Goal: Communication & Community: Answer question/provide support

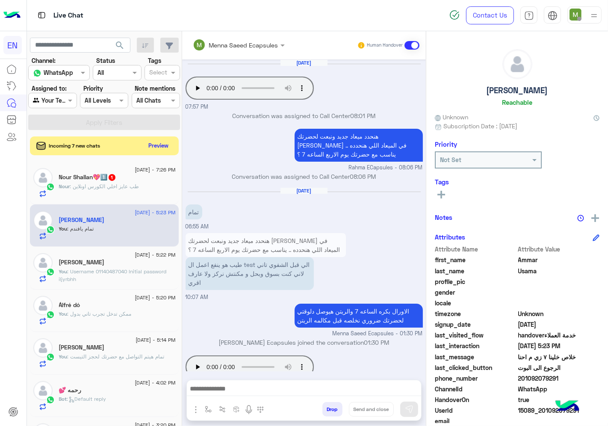
scroll to position [33, 0]
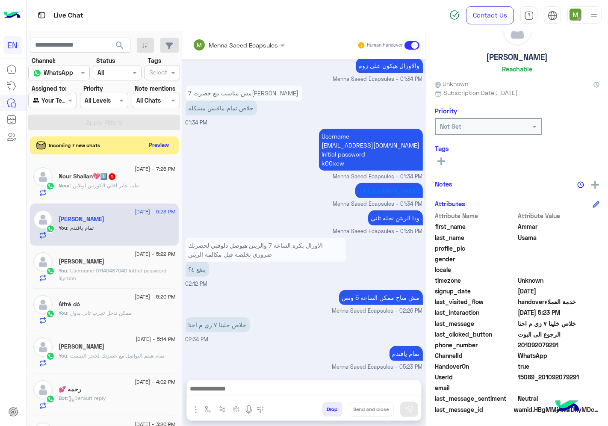
click at [159, 146] on button "Preview" at bounding box center [159, 145] width 26 height 12
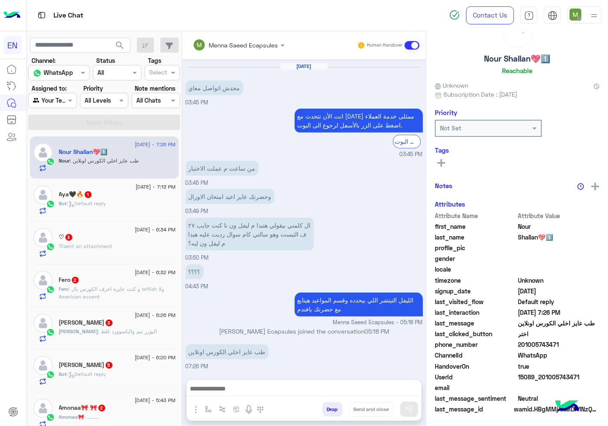
scroll to position [33, 0]
drag, startPoint x: 563, startPoint y: 339, endPoint x: 520, endPoint y: 344, distance: 43.0
click at [520, 344] on span "201005743471" at bounding box center [559, 344] width 82 height 9
copy span "01005743471"
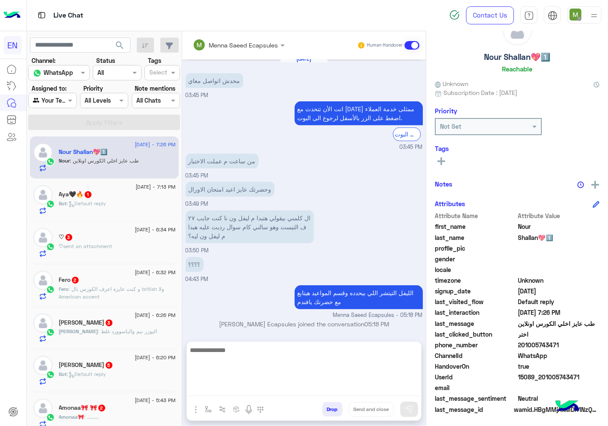
click at [306, 390] on textarea at bounding box center [304, 369] width 234 height 51
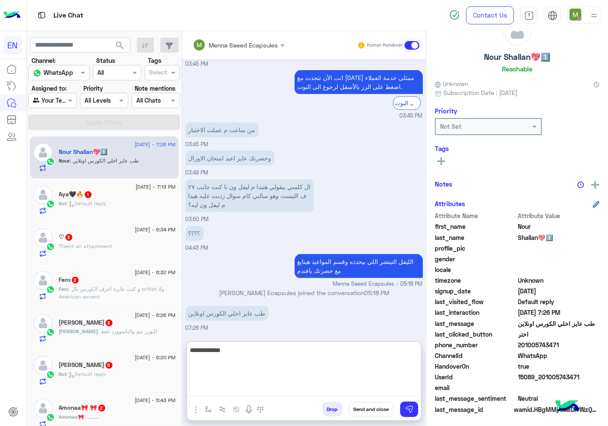
scroll to position [423, 0]
click at [330, 364] on textarea "**********" at bounding box center [304, 369] width 234 height 51
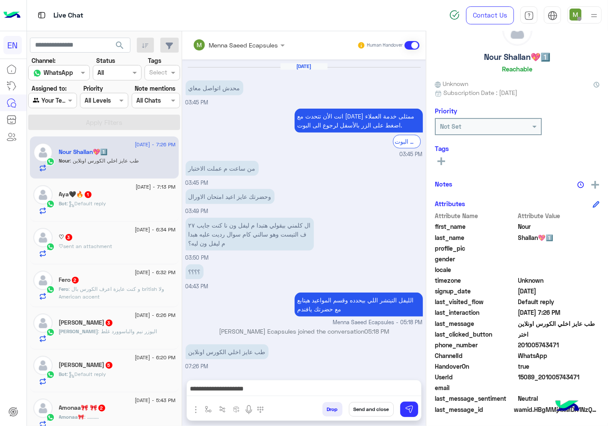
scroll to position [385, 0]
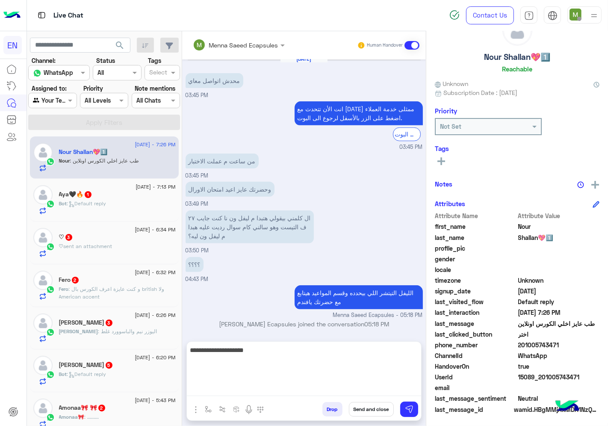
click at [339, 390] on textarea "**********" at bounding box center [304, 369] width 234 height 51
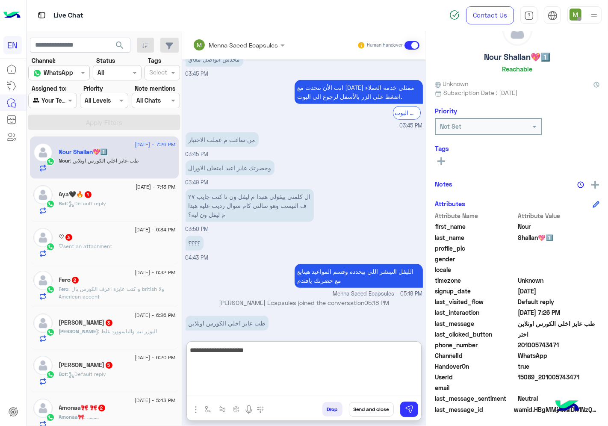
scroll to position [423, 0]
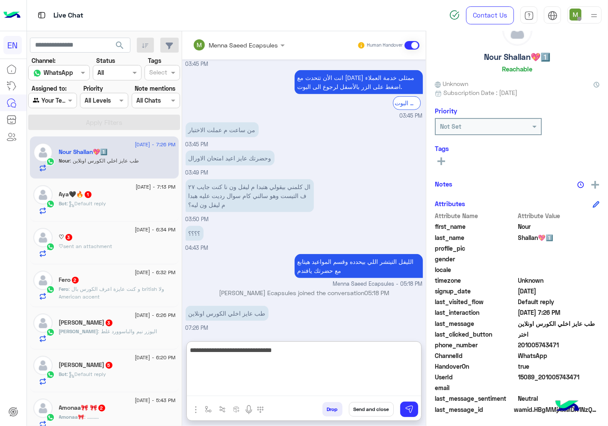
click at [291, 365] on textarea "**********" at bounding box center [304, 369] width 234 height 51
type textarea "**********"
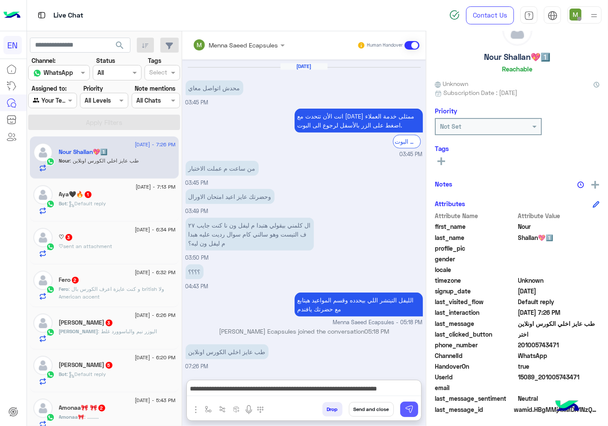
click at [409, 408] on img at bounding box center [409, 409] width 9 height 9
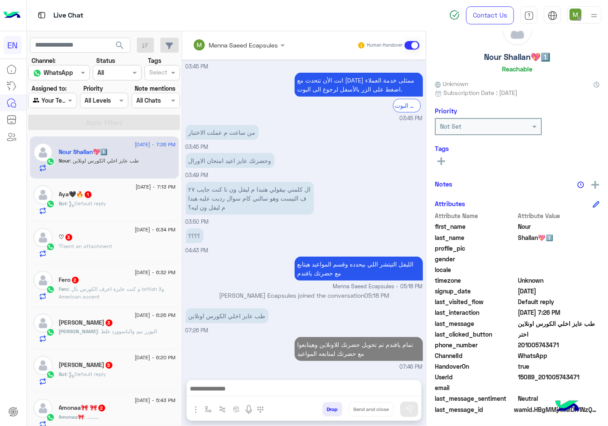
scroll to position [421, 0]
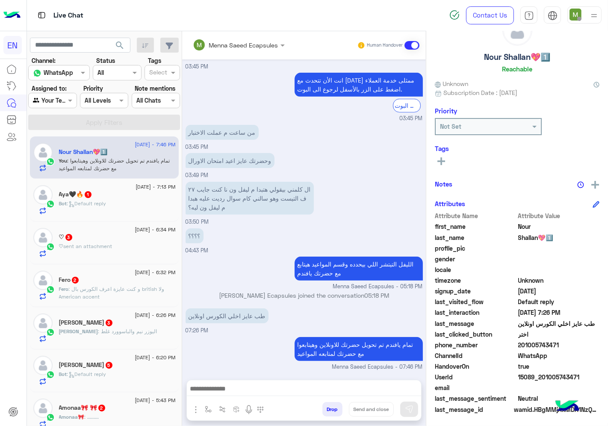
click at [99, 198] on div "Aya🖤🔥 1" at bounding box center [117, 195] width 117 height 9
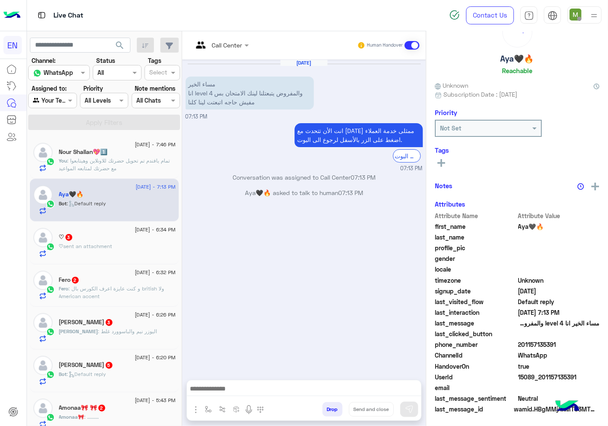
scroll to position [33, 0]
drag, startPoint x: 554, startPoint y: 341, endPoint x: 521, endPoint y: 342, distance: 32.9
click at [521, 342] on span "201157135391" at bounding box center [559, 344] width 82 height 9
copy span "01157135391"
click at [106, 244] on span "sent an attachment" at bounding box center [88, 246] width 49 height 6
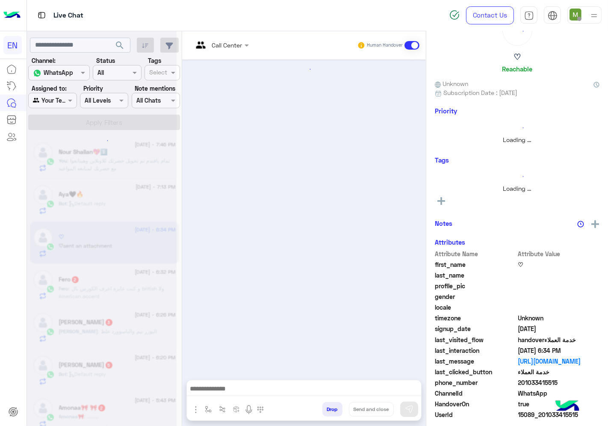
scroll to position [174, 0]
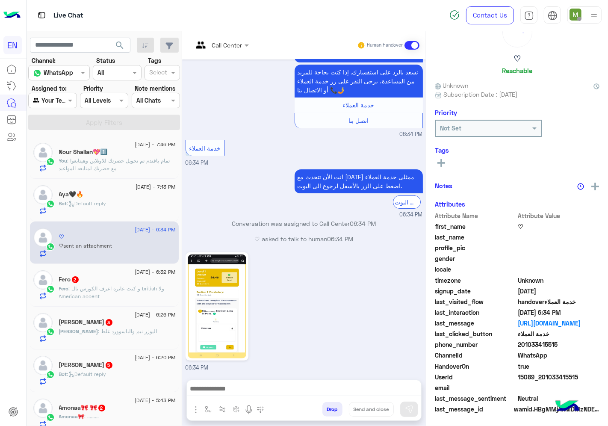
click at [99, 205] on span ": Default reply" at bounding box center [86, 203] width 39 height 6
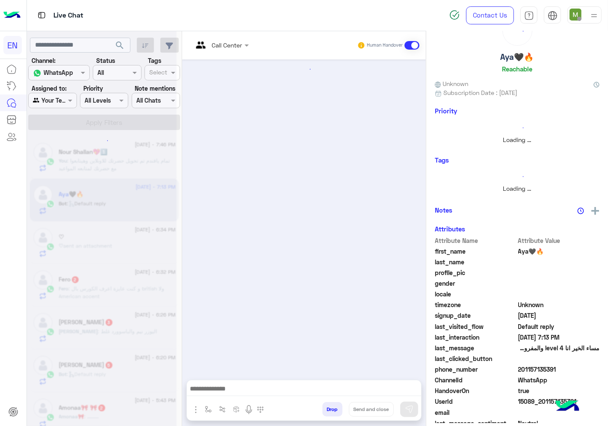
scroll to position [33, 0]
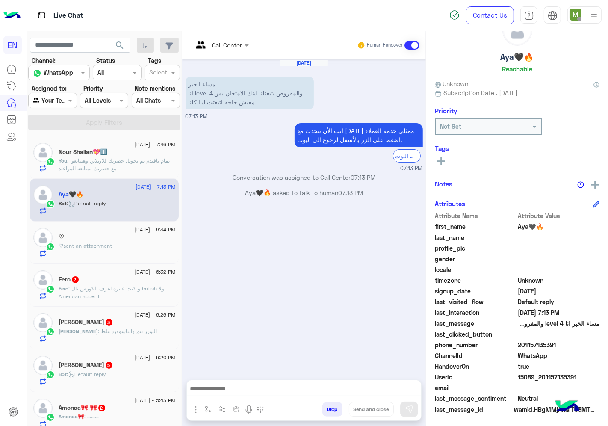
drag, startPoint x: 291, startPoint y: 378, endPoint x: 294, endPoint y: 385, distance: 6.9
click at [291, 379] on div "Call Center Human Handover [DATE] مساء الخير انا level 4 والمفروض يتبعتلنا لينك…" at bounding box center [304, 230] width 244 height 398
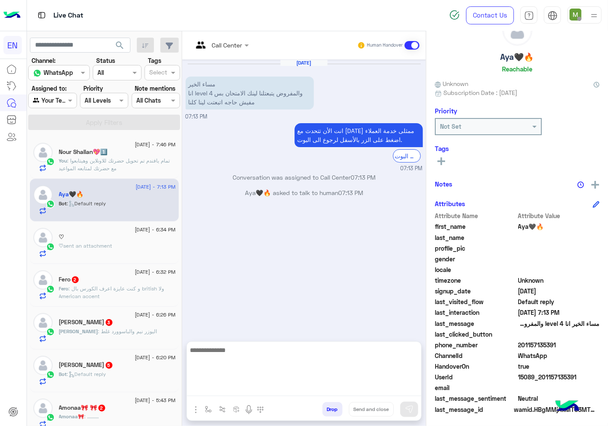
click at [294, 385] on textarea at bounding box center [304, 369] width 234 height 51
type textarea "**********"
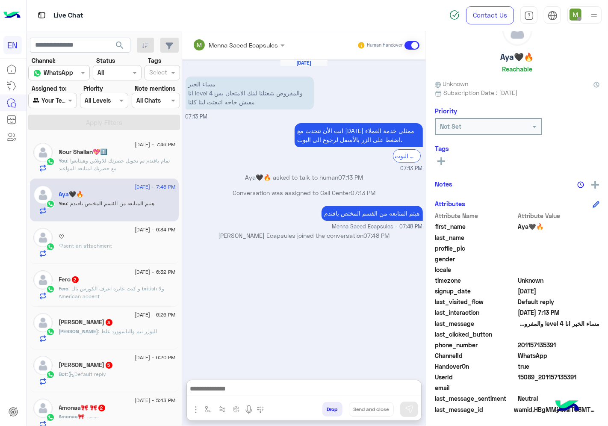
click at [103, 242] on span "sent an attachment" at bounding box center [88, 245] width 49 height 6
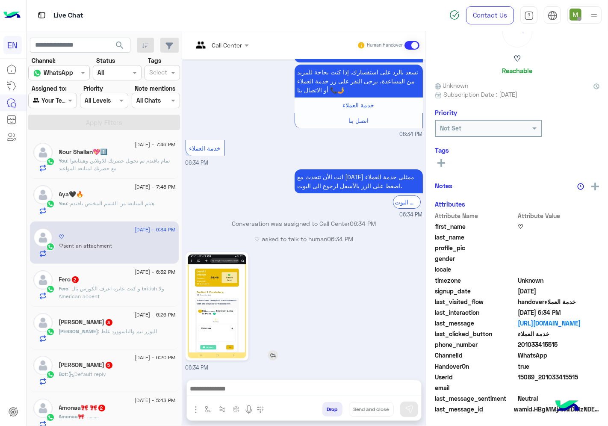
scroll to position [33, 0]
drag, startPoint x: 562, startPoint y: 342, endPoint x: 522, endPoint y: 346, distance: 40.8
click at [522, 346] on span "201033415515" at bounding box center [559, 344] width 82 height 9
copy span "1033415515"
click at [440, 160] on rect at bounding box center [441, 161] width 8 height 2
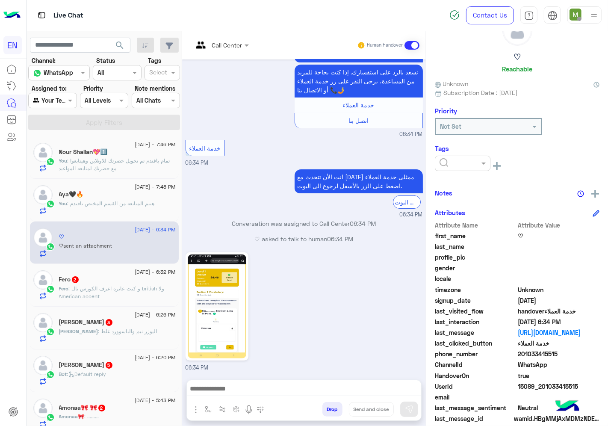
click at [466, 161] on div at bounding box center [462, 163] width 55 height 10
click at [453, 178] on div "Solved" at bounding box center [462, 184] width 56 height 16
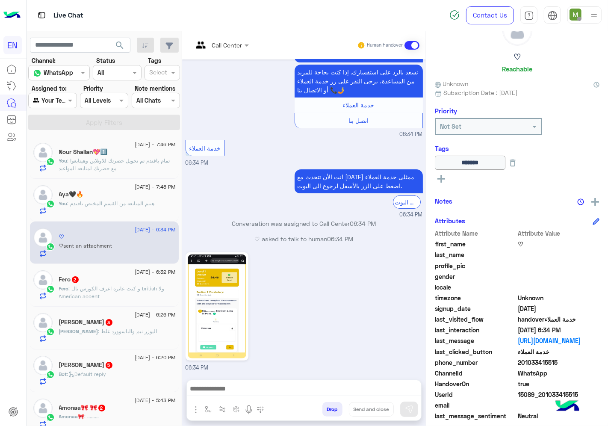
click at [106, 285] on span ": و كنت عايزة اعرف الكورس بال british ولا American accent" at bounding box center [112, 292] width 106 height 14
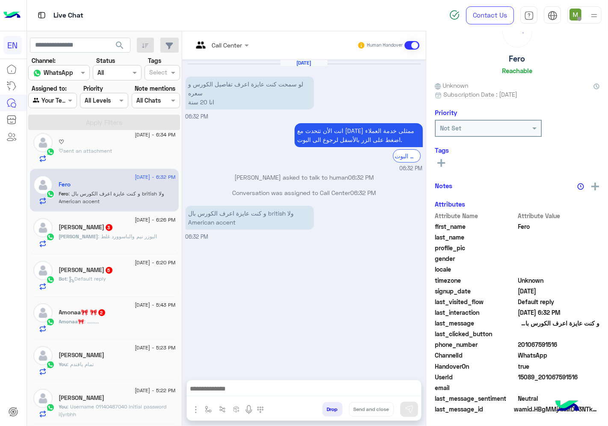
scroll to position [33, 0]
click at [225, 48] on input "text" at bounding box center [210, 45] width 35 height 9
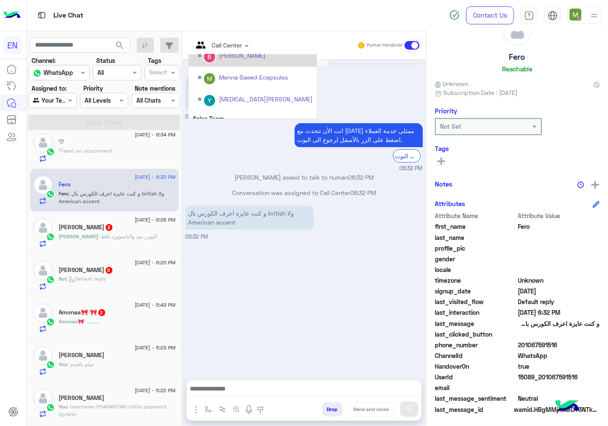
scroll to position [141, 0]
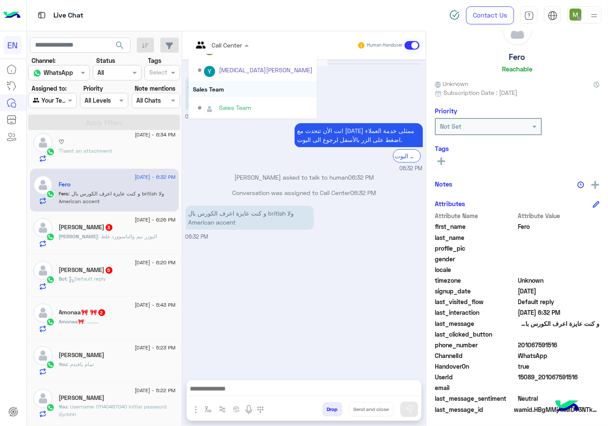
click at [220, 89] on div "Sales Team" at bounding box center [252, 89] width 128 height 16
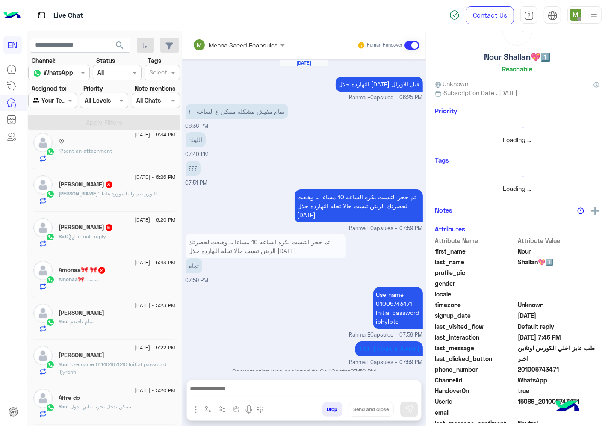
scroll to position [393, 0]
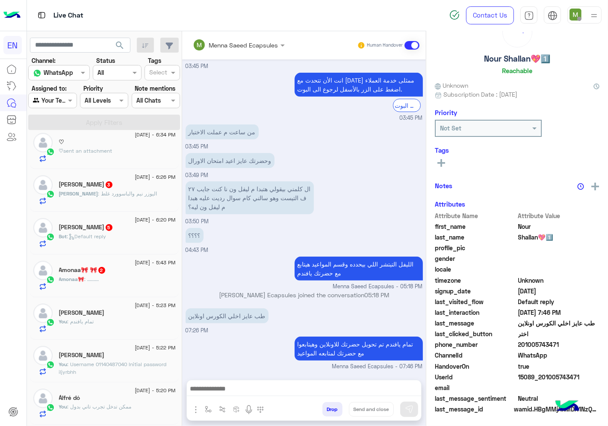
click at [131, 193] on div "[PERSON_NAME] : اليوزر نيم والباسوورد غلط" at bounding box center [117, 197] width 117 height 15
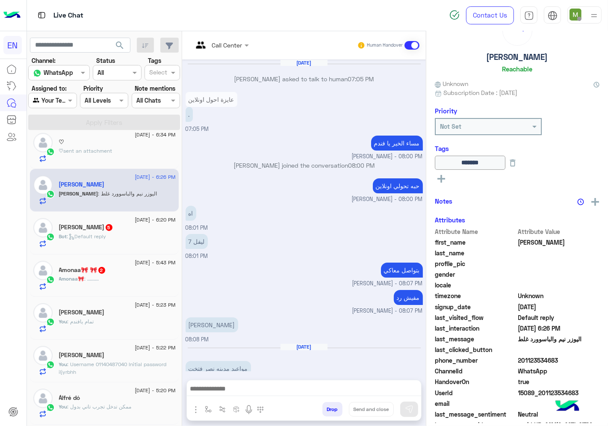
scroll to position [475, 0]
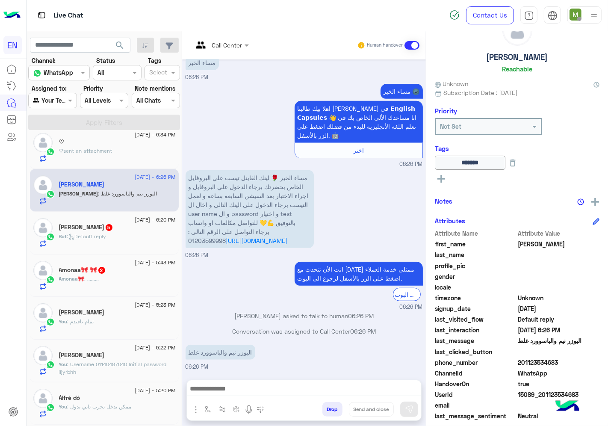
drag, startPoint x: 564, startPoint y: 361, endPoint x: 519, endPoint y: 362, distance: 45.3
click at [519, 362] on span "201123534683" at bounding box center [559, 362] width 82 height 9
copy span "01123534683"
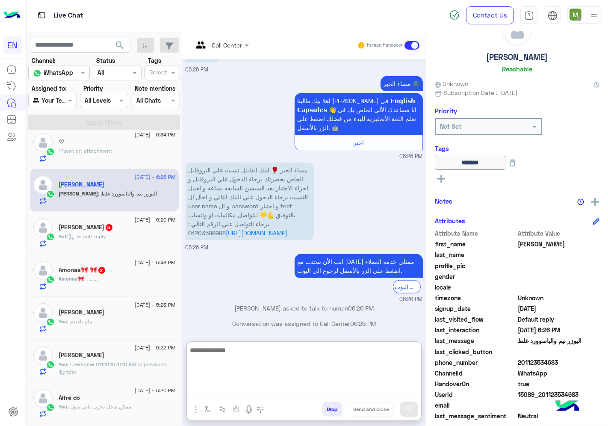
paste textarea "**********"
type textarea "**********"
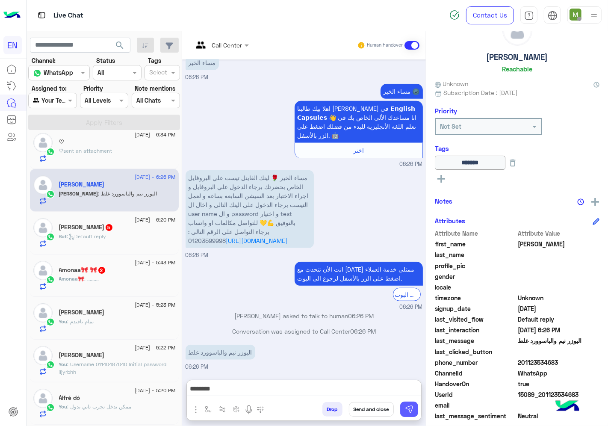
click at [408, 412] on img at bounding box center [409, 409] width 9 height 9
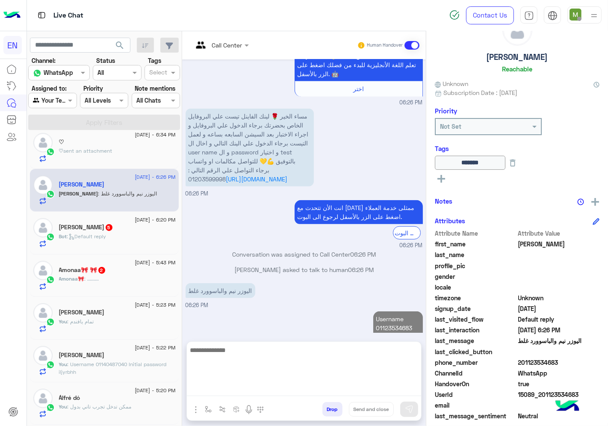
click at [390, 393] on textarea at bounding box center [304, 369] width 234 height 51
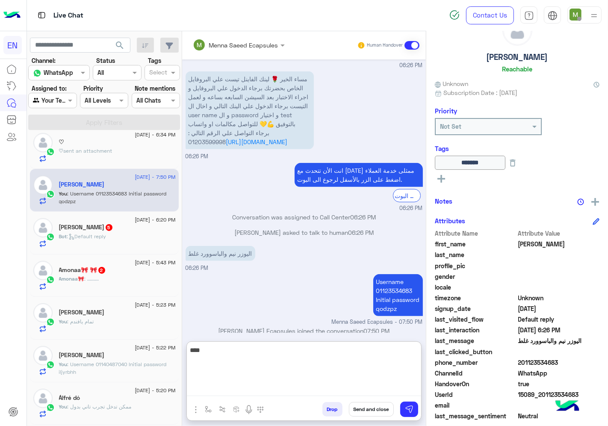
scroll to position [583, 0]
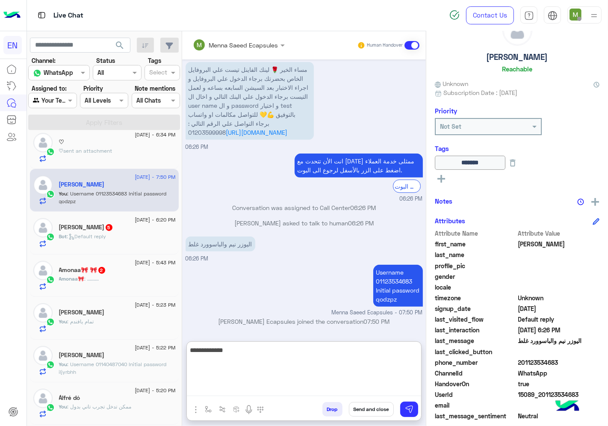
type textarea "**********"
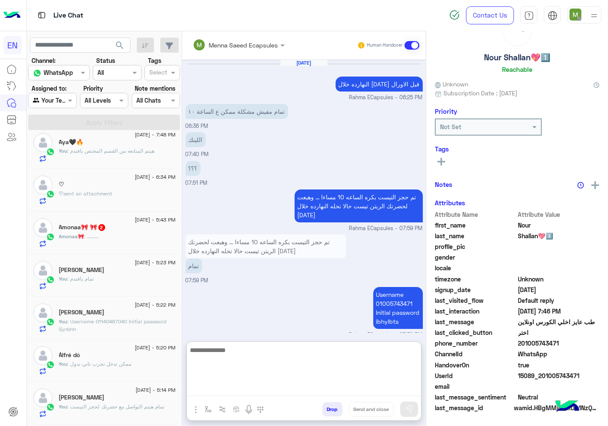
scroll to position [32, 0]
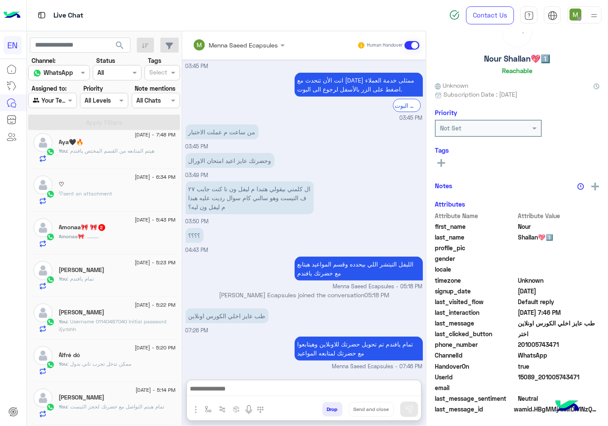
click at [95, 235] on span ": ........." at bounding box center [92, 236] width 15 height 6
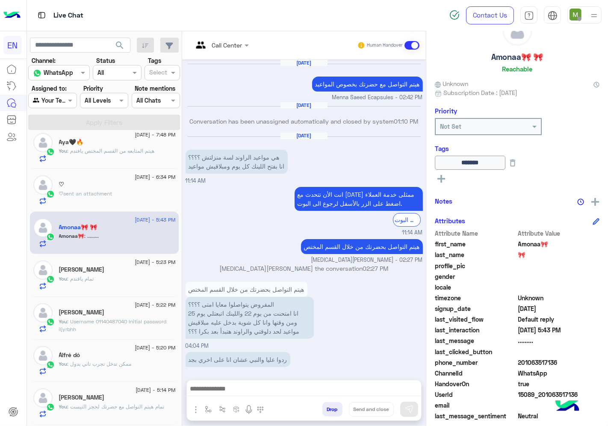
scroll to position [620, 0]
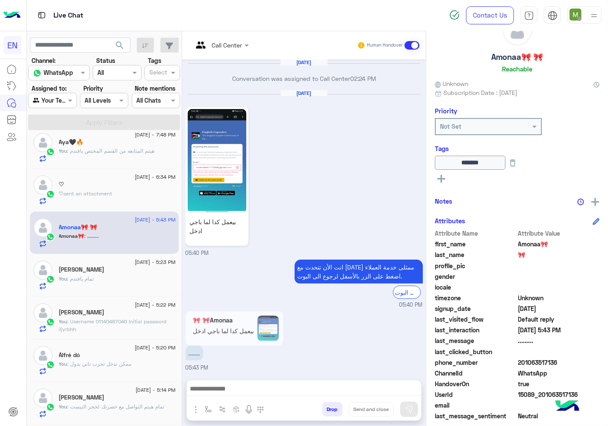
drag, startPoint x: 543, startPoint y: 360, endPoint x: 517, endPoint y: 359, distance: 25.6
click at [518, 359] on span "201063517136" at bounding box center [559, 362] width 82 height 9
copy span "201063517136"
click at [227, 185] on img at bounding box center [217, 161] width 59 height 104
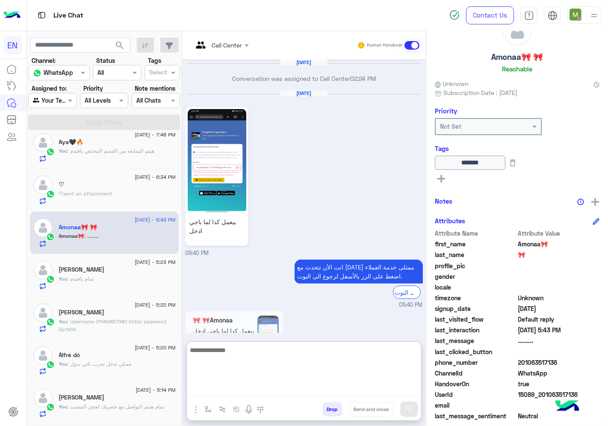
paste textarea "**********"
type textarea "**********"
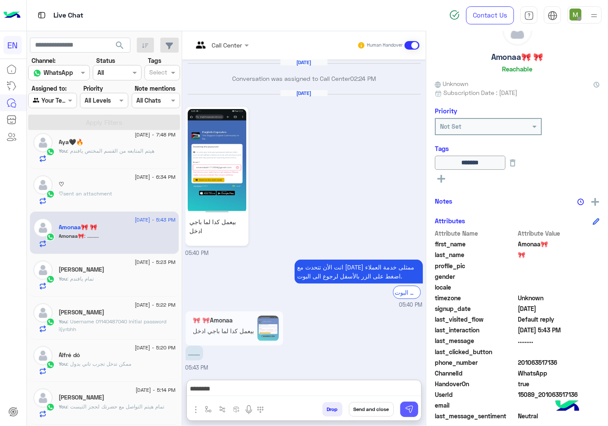
click at [409, 414] on button at bounding box center [409, 408] width 18 height 15
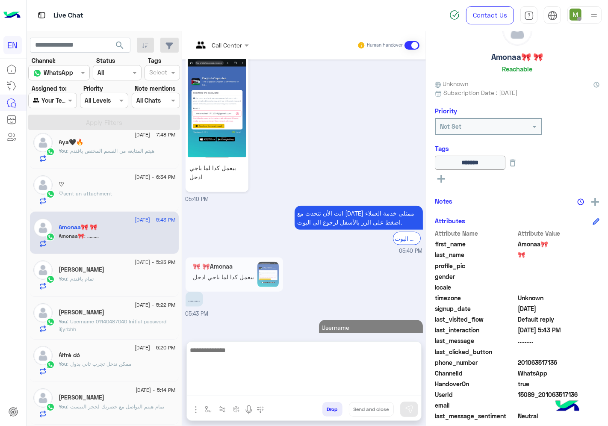
click at [345, 389] on textarea at bounding box center [304, 369] width 234 height 51
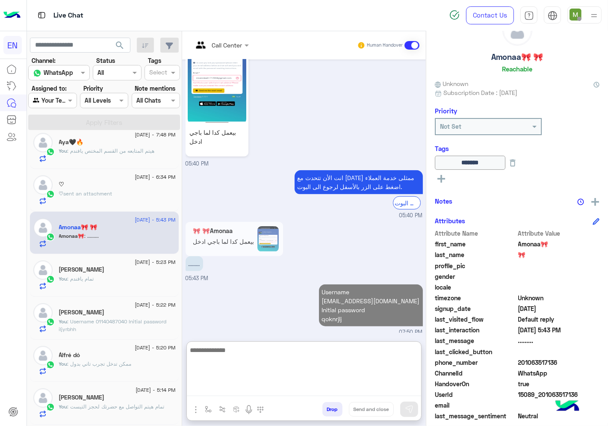
scroll to position [728, 0]
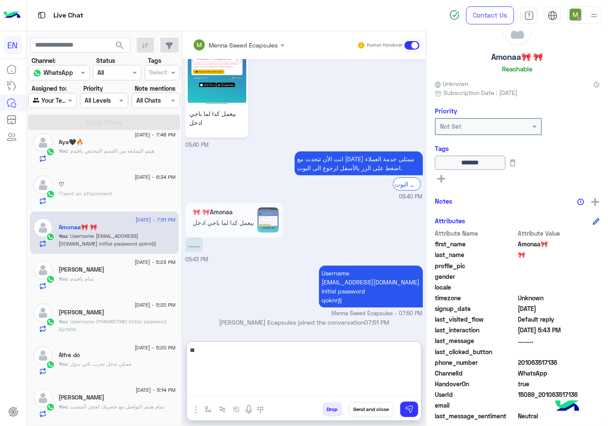
type textarea "*"
type textarea "**********"
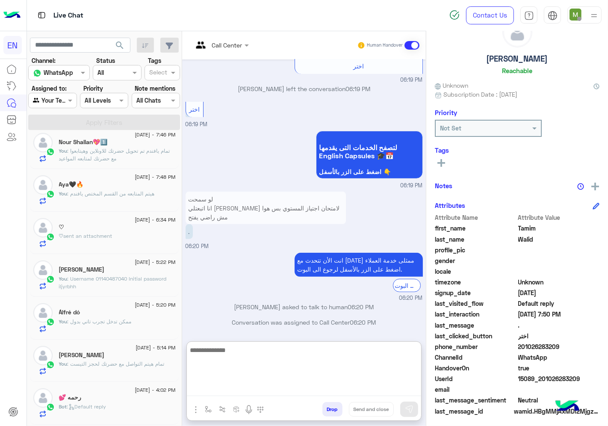
scroll to position [33, 0]
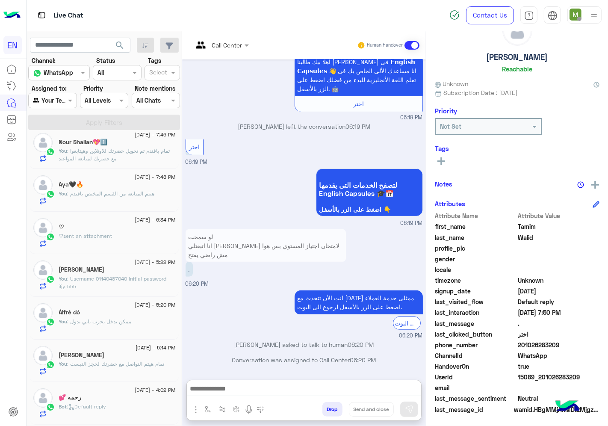
click at [89, 239] on p "♡ sent an attachment" at bounding box center [85, 236] width 53 height 8
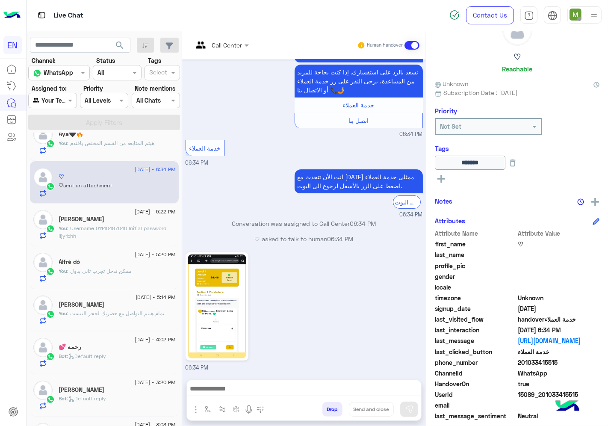
scroll to position [237, 0]
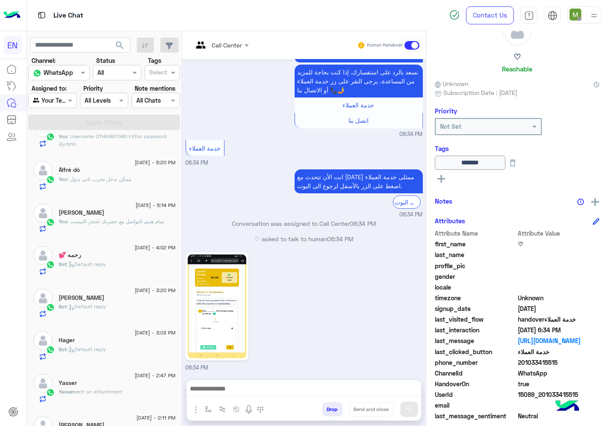
click at [112, 351] on div "Bot : Default reply" at bounding box center [117, 352] width 117 height 15
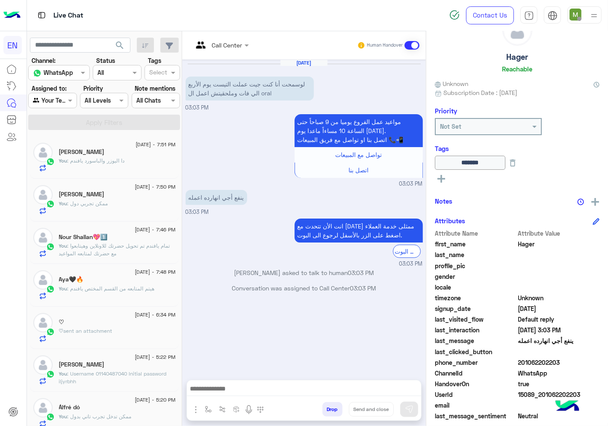
click at [58, 94] on div "Agent Filter Your Team" at bounding box center [52, 100] width 48 height 15
drag, startPoint x: 63, startPoint y: 131, endPoint x: 65, endPoint y: 126, distance: 5.0
click at [65, 127] on div "Unassigned" at bounding box center [53, 134] width 50 height 17
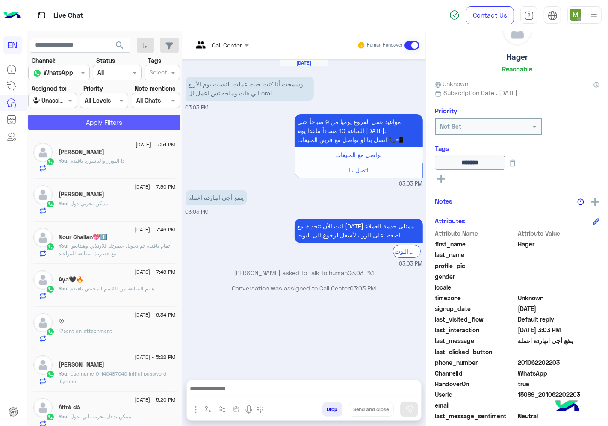
click at [69, 122] on button "Apply Filters" at bounding box center [104, 121] width 152 height 15
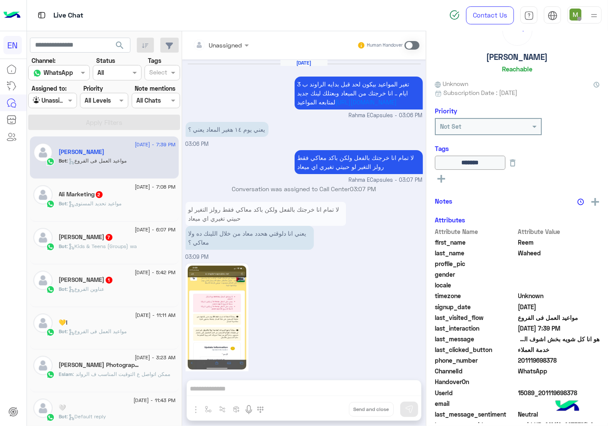
scroll to position [575, 0]
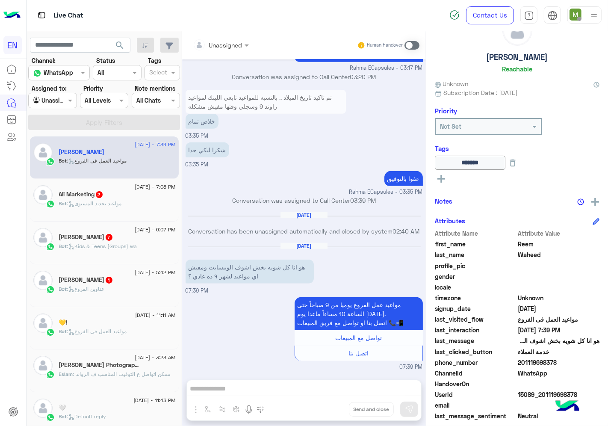
click at [133, 279] on div "[PERSON_NAME] 1" at bounding box center [117, 280] width 117 height 9
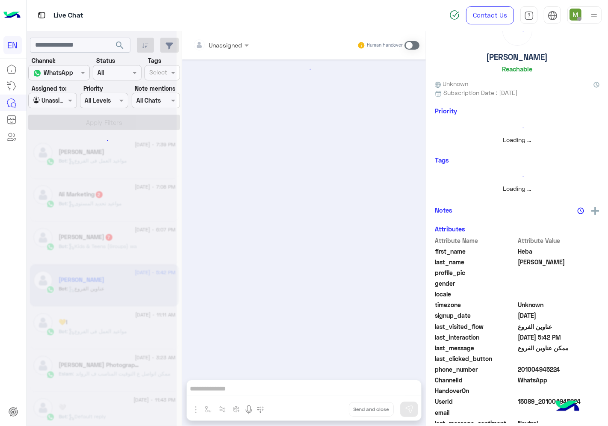
scroll to position [32, 0]
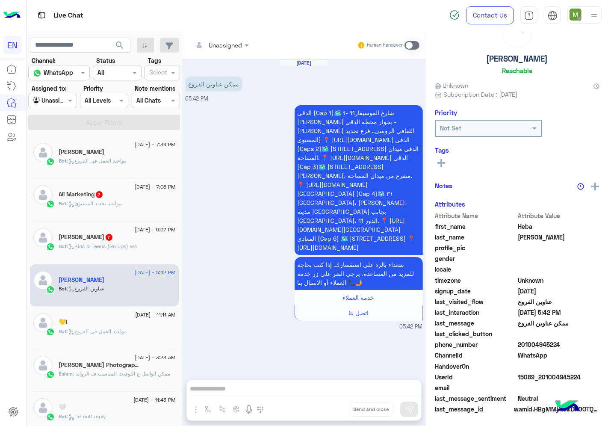
click at [227, 48] on input "text" at bounding box center [210, 45] width 35 height 9
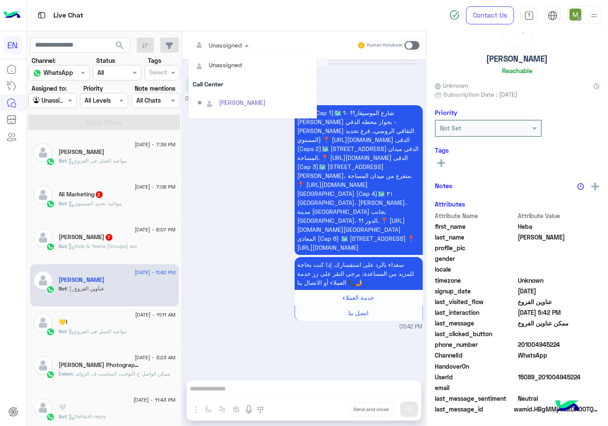
scroll to position [141, 0]
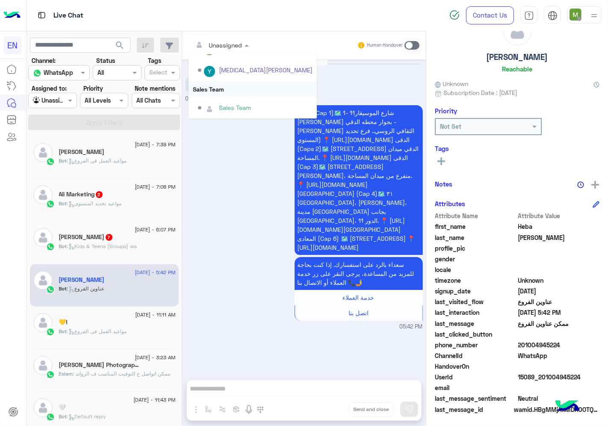
click at [214, 88] on div "Sales Team" at bounding box center [252, 89] width 128 height 16
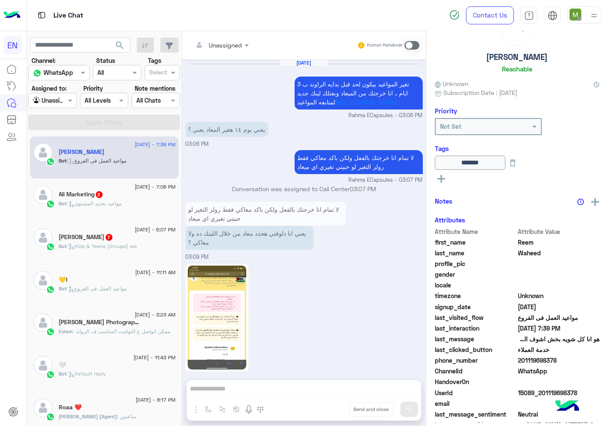
scroll to position [575, 0]
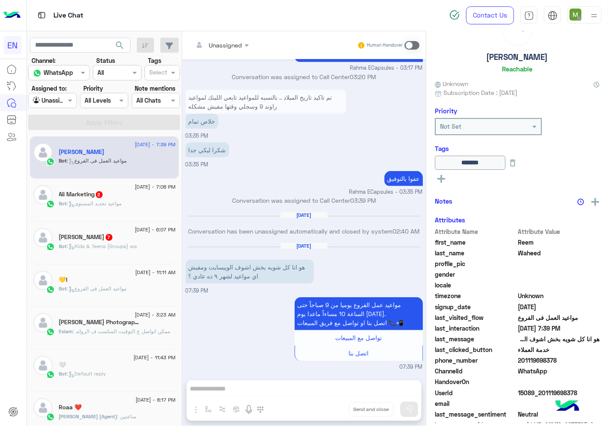
click at [120, 244] on span ": Kids & Teens (Groups) wa" at bounding box center [102, 246] width 70 height 6
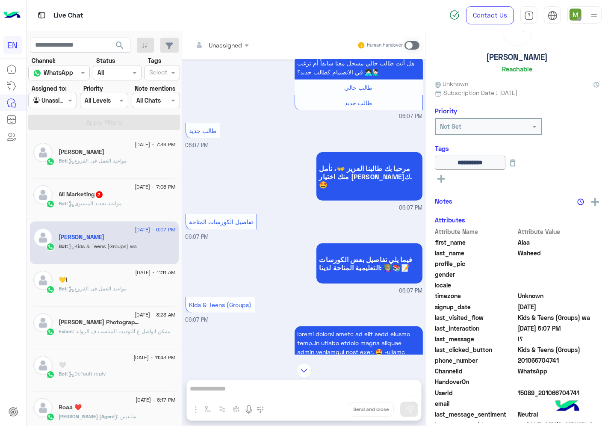
scroll to position [454, 0]
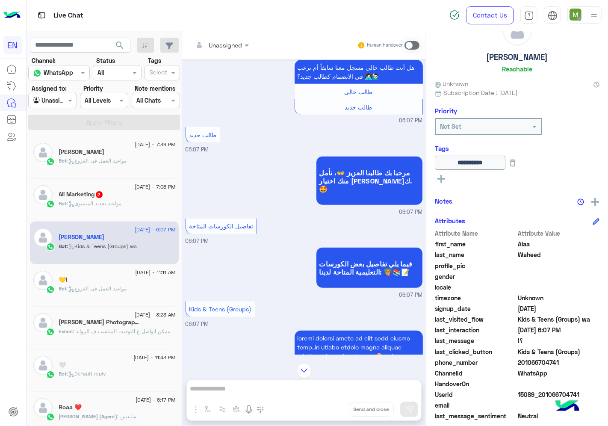
click at [233, 38] on div "Unassigned" at bounding box center [218, 44] width 50 height 17
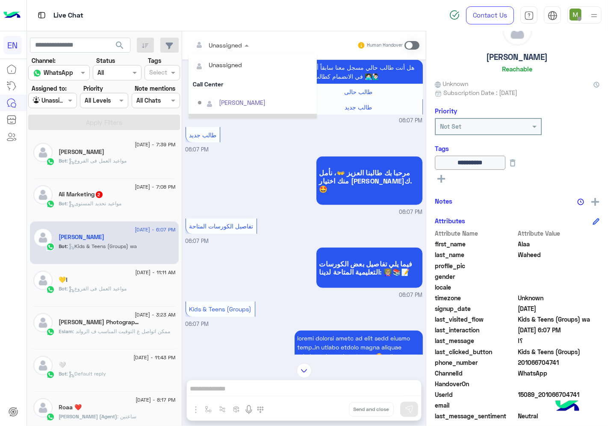
scroll to position [141, 0]
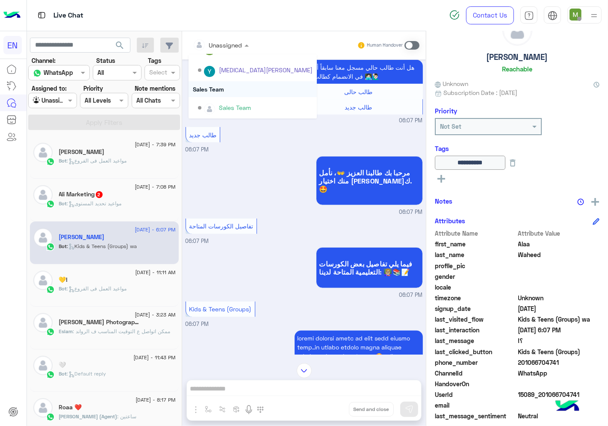
click at [219, 90] on div "Sales Team" at bounding box center [252, 89] width 128 height 16
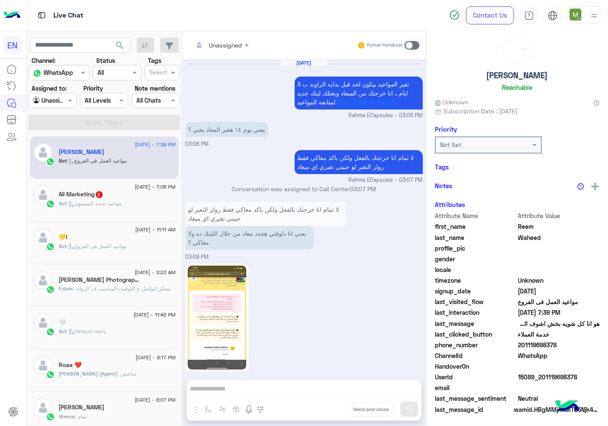
scroll to position [575, 0]
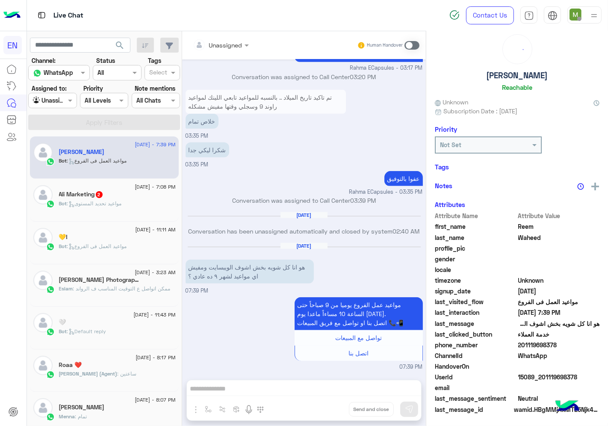
click at [117, 200] on p "Bot : مواعيد تحديد المستوى" at bounding box center [90, 204] width 63 height 8
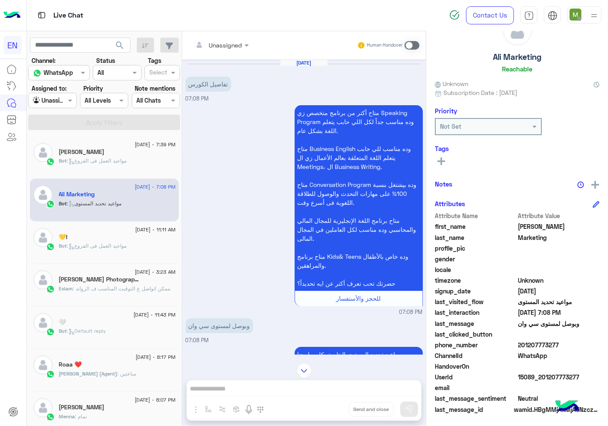
click at [226, 44] on input "text" at bounding box center [210, 45] width 35 height 9
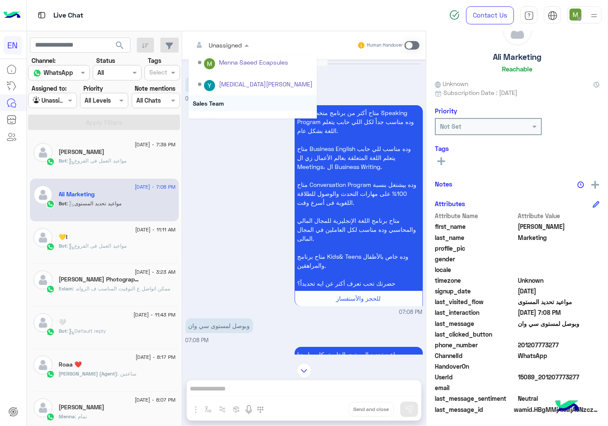
scroll to position [141, 0]
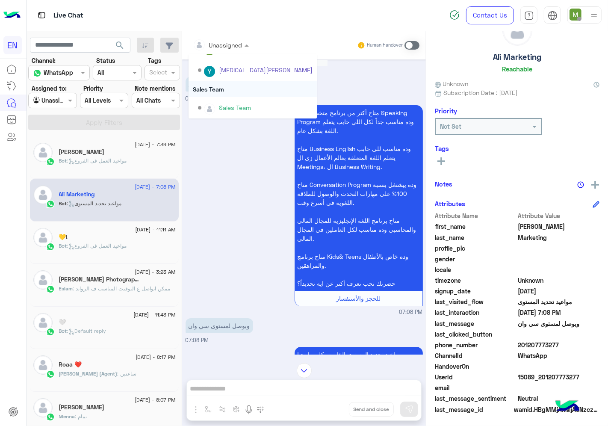
click at [225, 89] on div "Sales Team" at bounding box center [252, 89] width 128 height 16
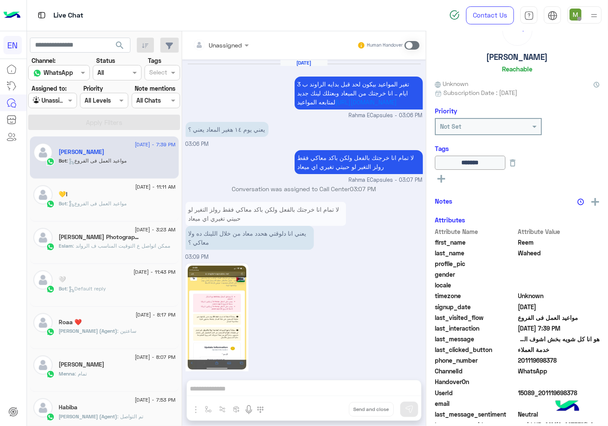
scroll to position [575, 0]
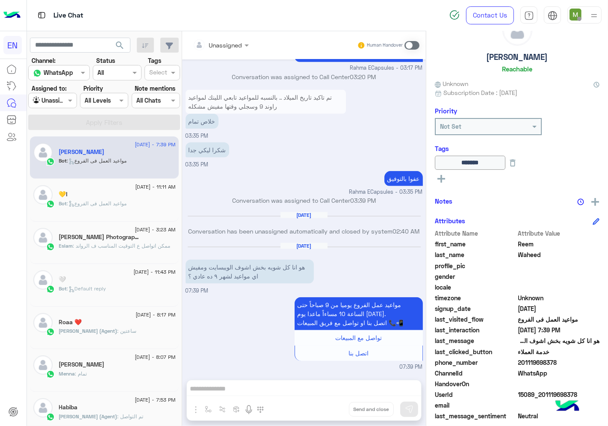
drag, startPoint x: 563, startPoint y: 361, endPoint x: 518, endPoint y: 364, distance: 45.0
click at [518, 364] on span "201119698378" at bounding box center [559, 362] width 82 height 9
copy span "201119698378"
click at [408, 43] on span at bounding box center [411, 45] width 15 height 9
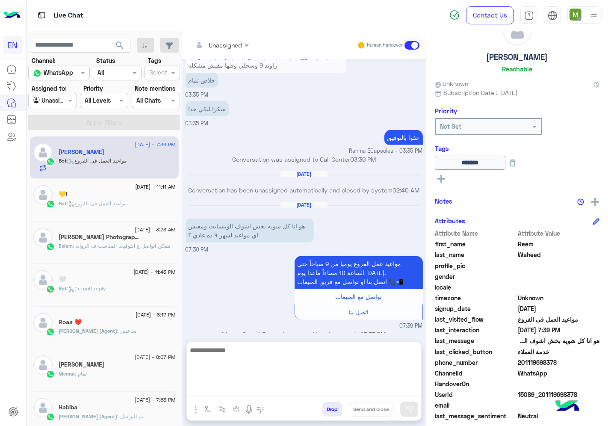
click at [343, 385] on textarea at bounding box center [304, 369] width 234 height 51
type textarea "*"
type textarea "**********"
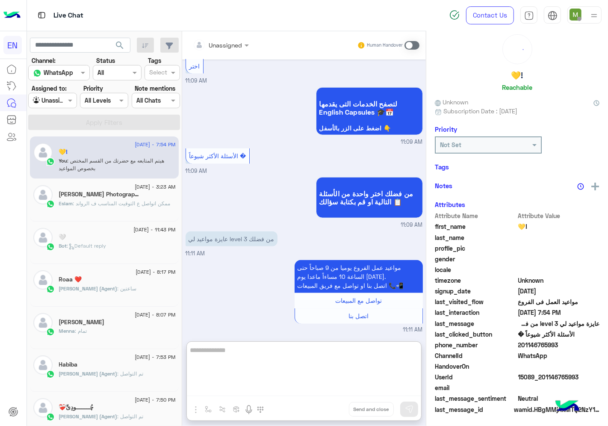
scroll to position [33, 0]
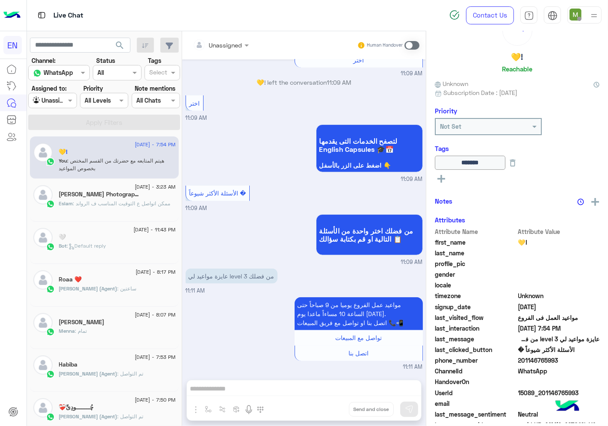
click at [100, 202] on span ": ممكن اتواصل ع التوقيت المناسب ف الرواند" at bounding box center [121, 203] width 97 height 6
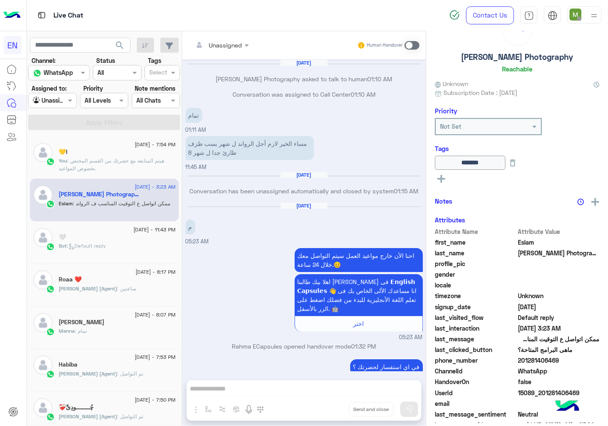
scroll to position [282, 0]
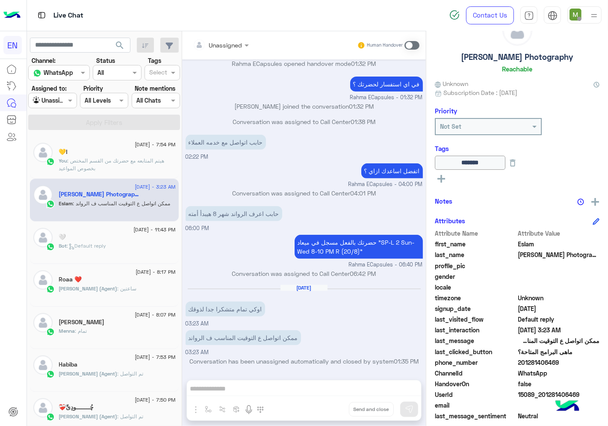
click at [61, 101] on div at bounding box center [52, 100] width 47 height 10
drag, startPoint x: 61, startPoint y: 146, endPoint x: 91, endPoint y: 122, distance: 38.6
click at [62, 146] on b "Your Inbox" at bounding box center [56, 149] width 30 height 7
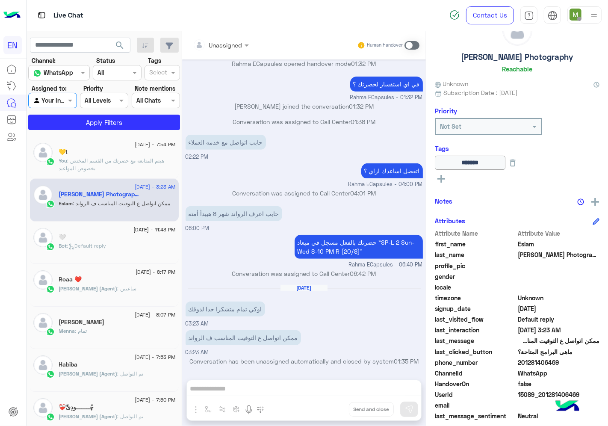
click at [94, 114] on section "Channel: Channel WhatsApp Status Channel All Tags Select Assigned to: Agent Fil…" at bounding box center [104, 93] width 142 height 74
click at [87, 123] on button "Apply Filters" at bounding box center [104, 121] width 152 height 15
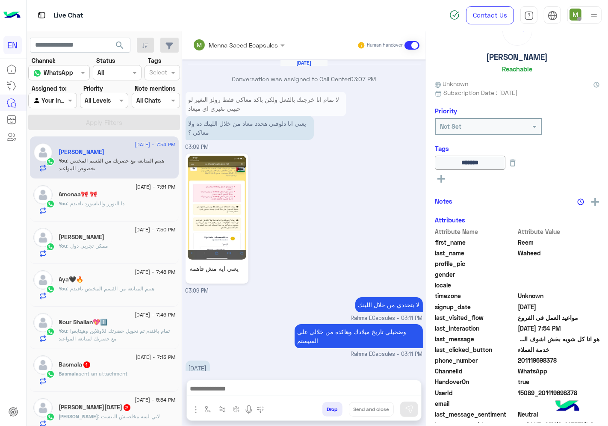
scroll to position [515, 0]
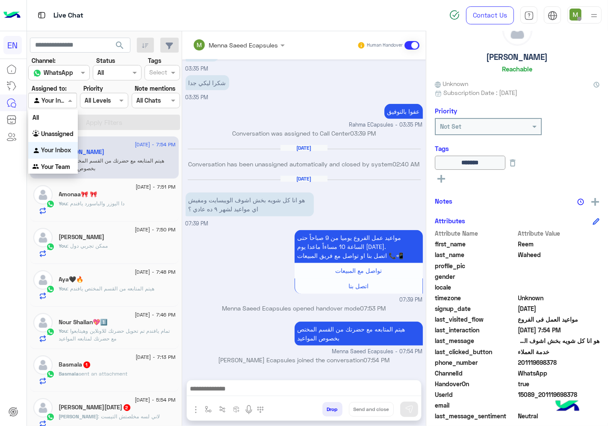
click at [63, 103] on div at bounding box center [52, 100] width 47 height 10
click at [58, 165] on b "Your Team" at bounding box center [55, 166] width 29 height 7
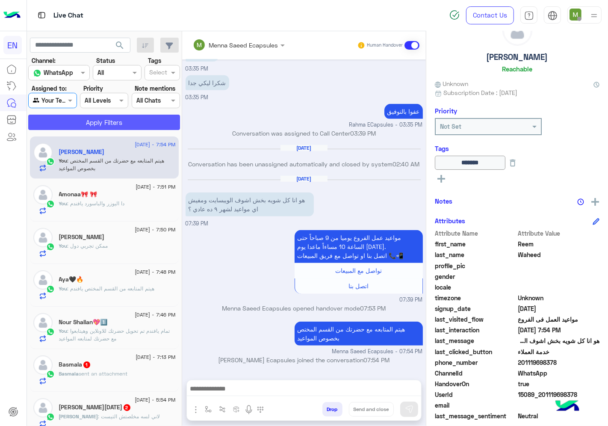
click at [85, 120] on button "Apply Filters" at bounding box center [104, 121] width 152 height 15
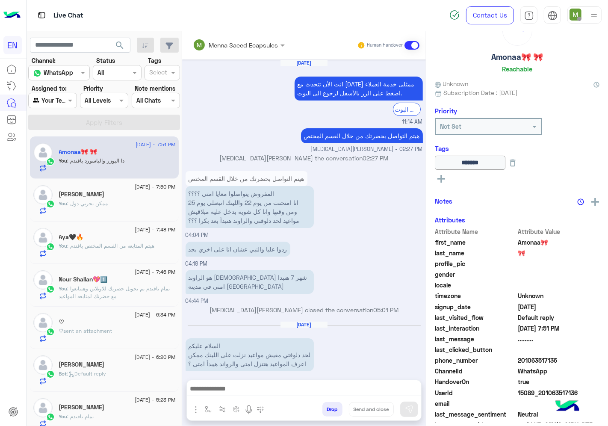
scroll to position [607, 0]
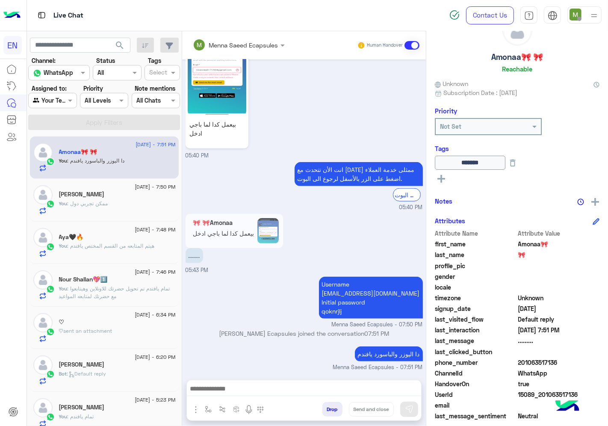
click at [62, 103] on div at bounding box center [52, 100] width 47 height 10
click at [68, 148] on b "Your Inbox" at bounding box center [56, 149] width 30 height 7
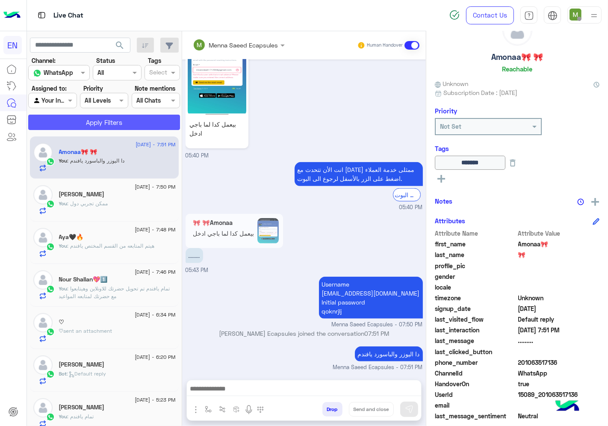
click at [99, 120] on button "Apply Filters" at bounding box center [104, 121] width 152 height 15
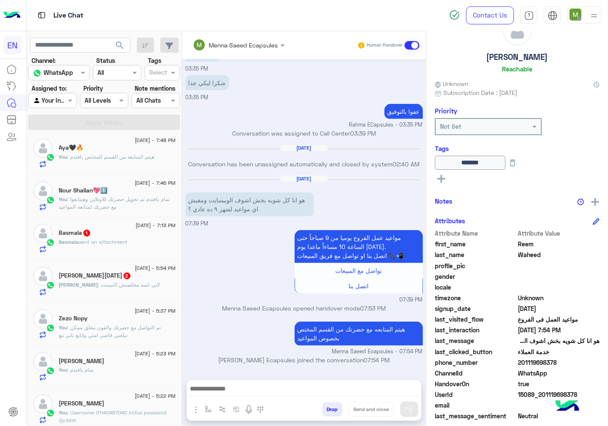
scroll to position [190, 0]
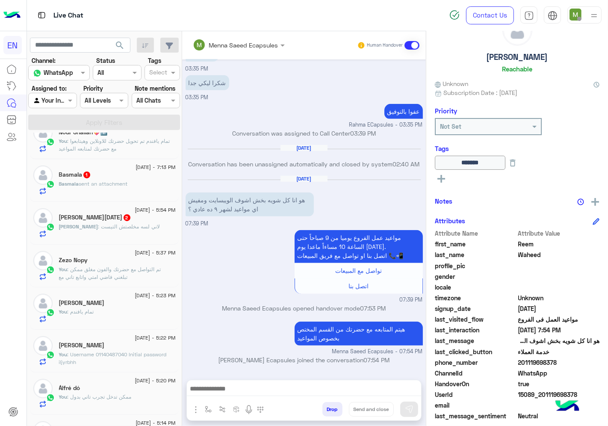
click at [129, 225] on span ": لاني لسه مخلصتش التيست" at bounding box center [129, 226] width 62 height 6
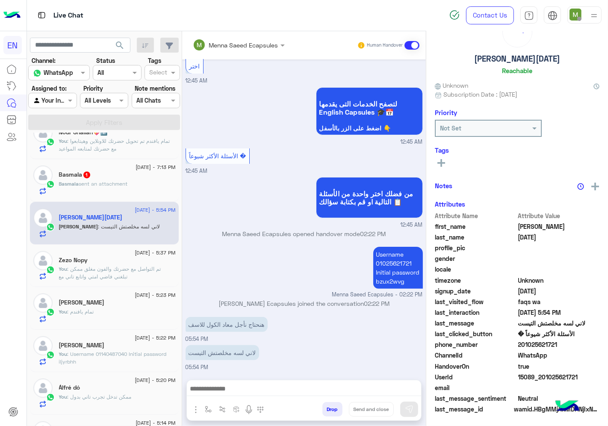
scroll to position [33, 0]
drag, startPoint x: 558, startPoint y: 343, endPoint x: 520, endPoint y: 343, distance: 37.2
click at [520, 343] on span "201025621721" at bounding box center [559, 344] width 82 height 9
copy span "01025621721"
click at [121, 188] on div "Basmala sent an attachment" at bounding box center [117, 187] width 117 height 15
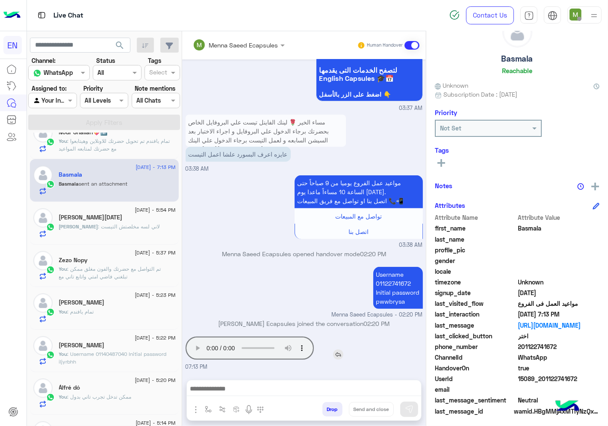
scroll to position [33, 0]
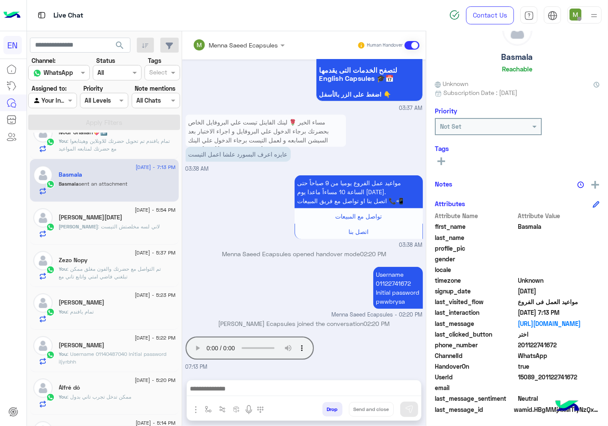
drag, startPoint x: 558, startPoint y: 340, endPoint x: 520, endPoint y: 341, distance: 37.6
click at [520, 341] on span "201122741672" at bounding box center [559, 344] width 82 height 9
copy span "01122741672"
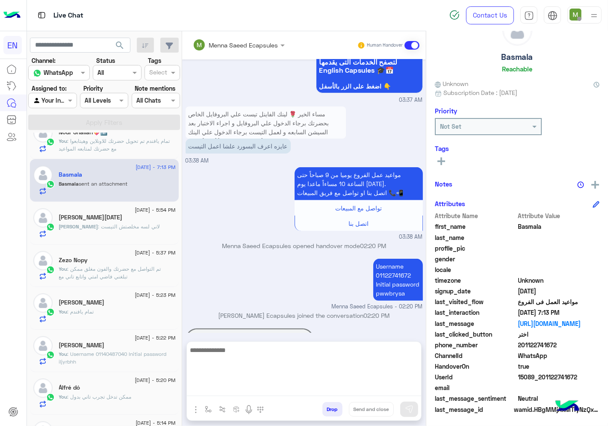
click at [306, 383] on textarea at bounding box center [304, 369] width 234 height 51
type textarea "*"
type textarea "**********"
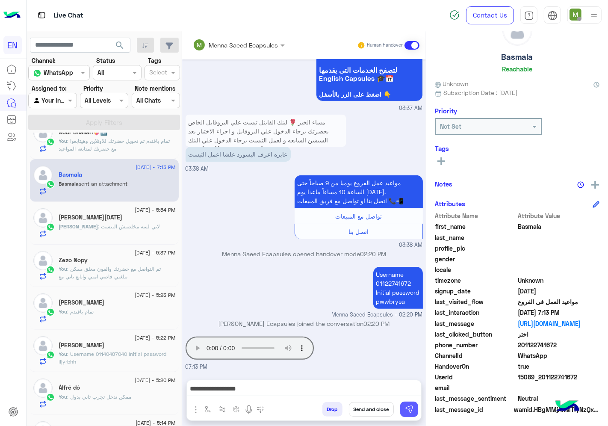
click at [406, 407] on img at bounding box center [409, 409] width 9 height 9
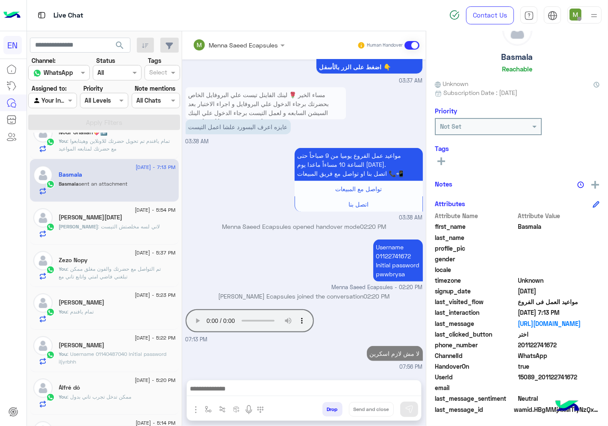
scroll to position [274, 0]
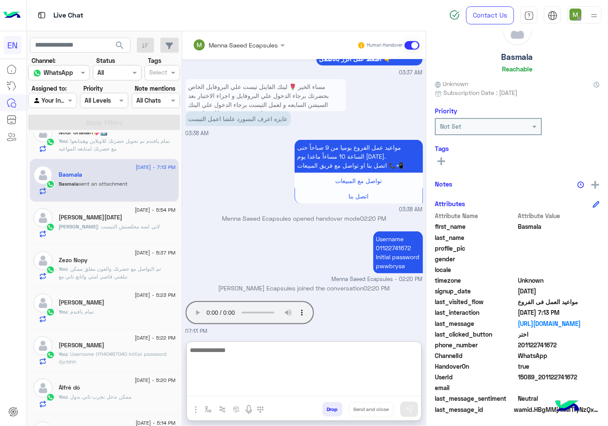
click at [311, 392] on textarea at bounding box center [304, 369] width 234 height 51
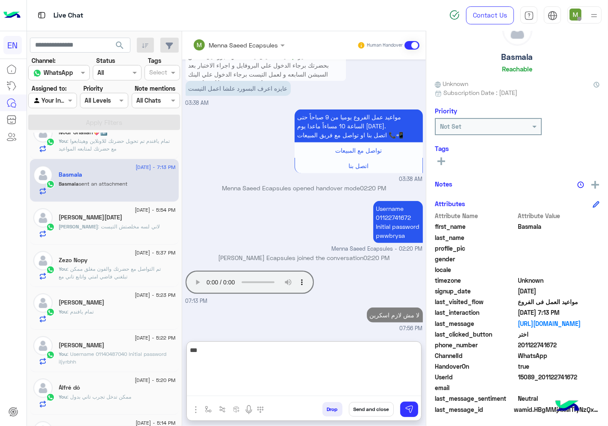
scroll to position [313, 0]
type textarea "**********"
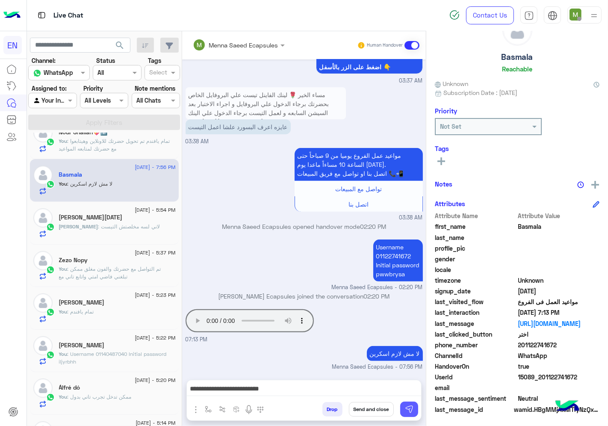
click at [407, 408] on img at bounding box center [409, 409] width 9 height 9
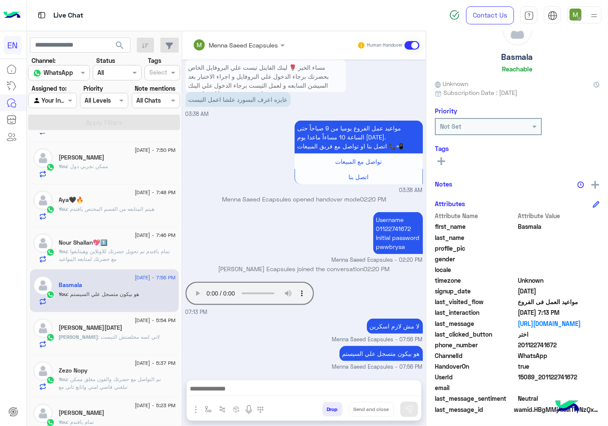
scroll to position [142, 0]
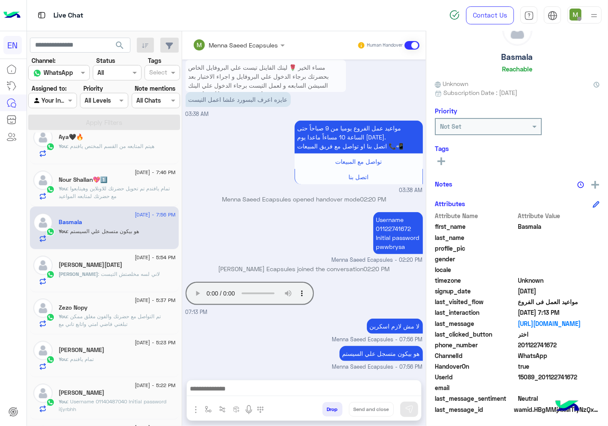
click at [103, 275] on span ": لاني لسه مخلصتش التيست" at bounding box center [129, 273] width 62 height 6
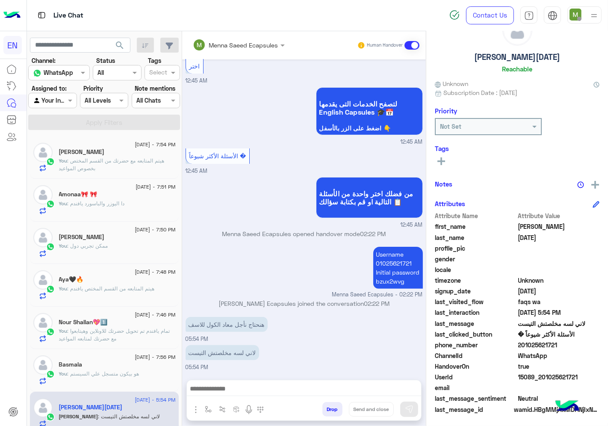
click at [50, 98] on input "text" at bounding box center [43, 100] width 20 height 9
click at [67, 130] on b "Unassigned" at bounding box center [57, 133] width 32 height 7
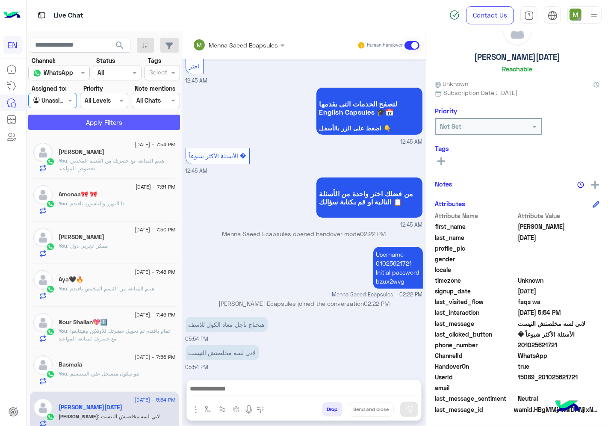
click at [94, 126] on button "Apply Filters" at bounding box center [104, 121] width 152 height 15
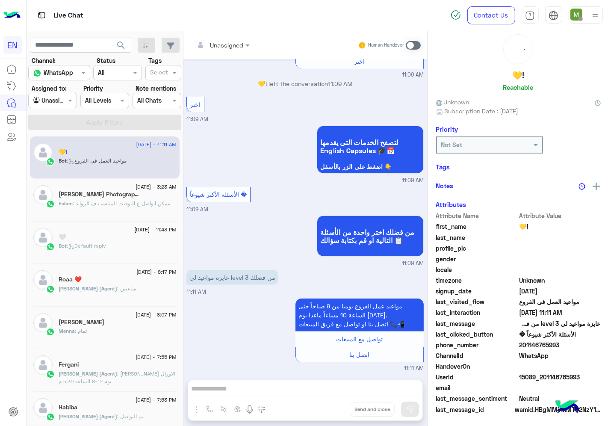
scroll to position [33, 0]
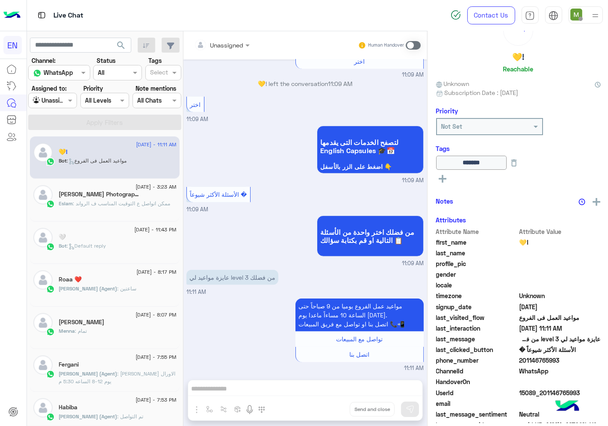
click at [65, 96] on div at bounding box center [53, 100] width 48 height 10
click at [63, 171] on div "Your Team" at bounding box center [53, 167] width 50 height 17
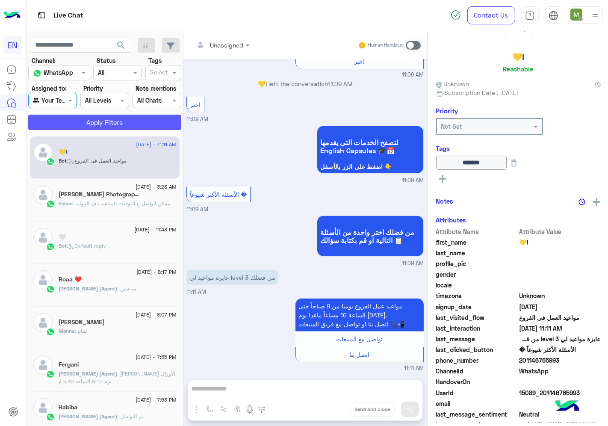
click at [101, 118] on button "Apply Filters" at bounding box center [104, 121] width 153 height 15
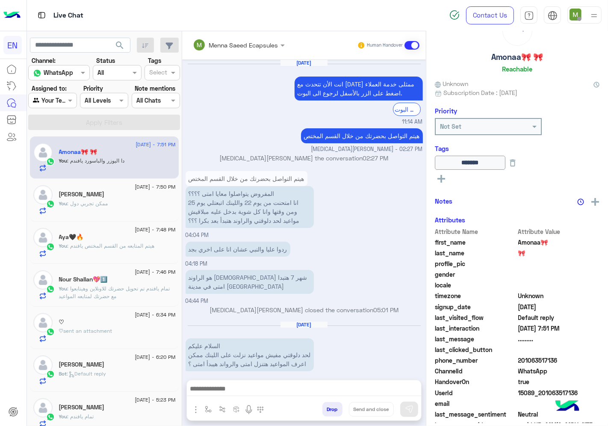
scroll to position [607, 0]
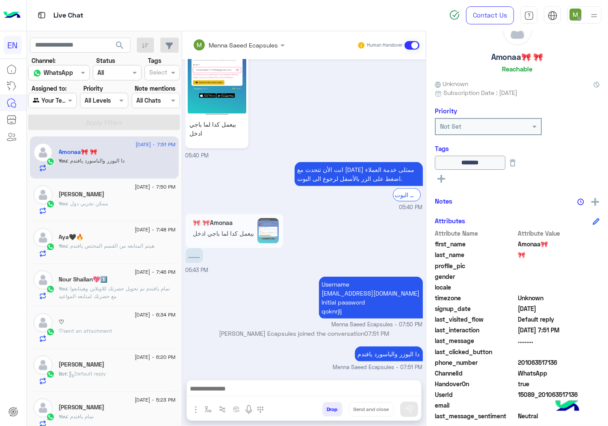
click at [59, 102] on div at bounding box center [52, 100] width 47 height 10
click at [56, 147] on b "Your Inbox" at bounding box center [56, 149] width 30 height 7
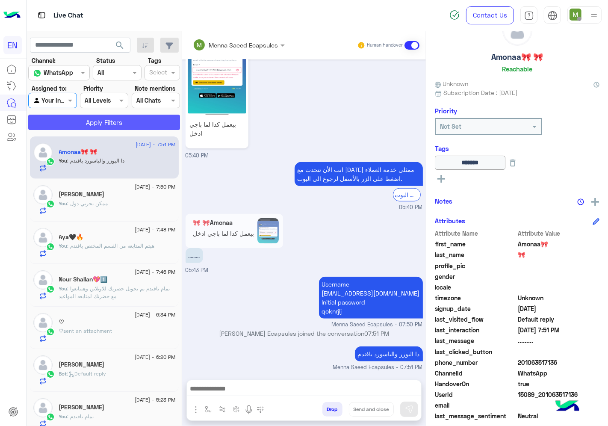
click at [83, 123] on button "Apply Filters" at bounding box center [104, 121] width 152 height 15
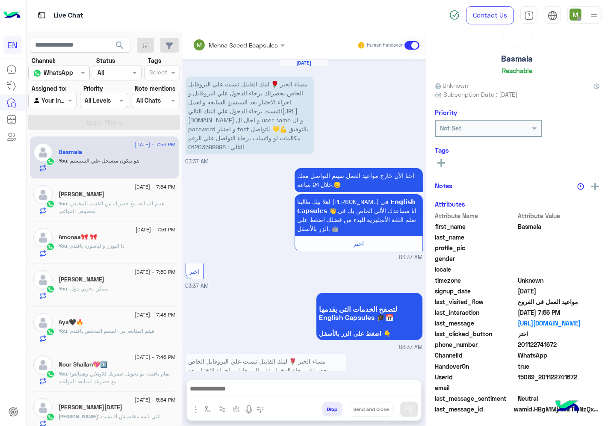
scroll to position [302, 0]
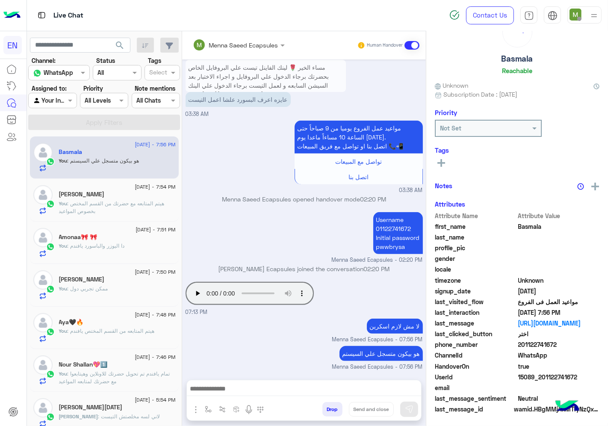
click at [117, 408] on div "[PERSON_NAME][DATE]" at bounding box center [117, 407] width 117 height 9
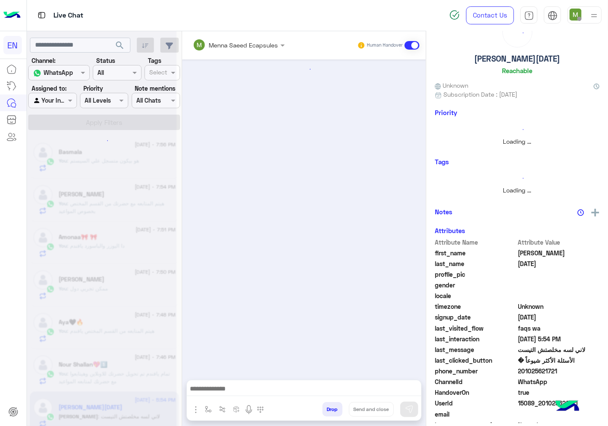
scroll to position [142, 0]
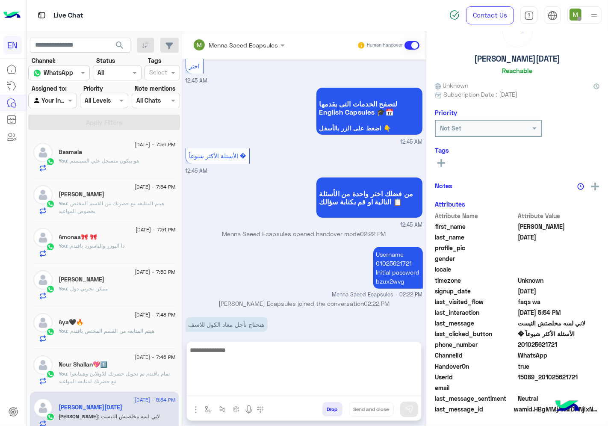
click at [322, 385] on textarea at bounding box center [304, 369] width 234 height 51
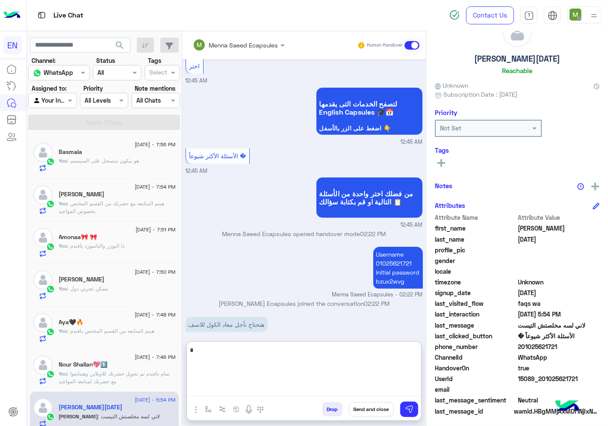
scroll to position [33, 0]
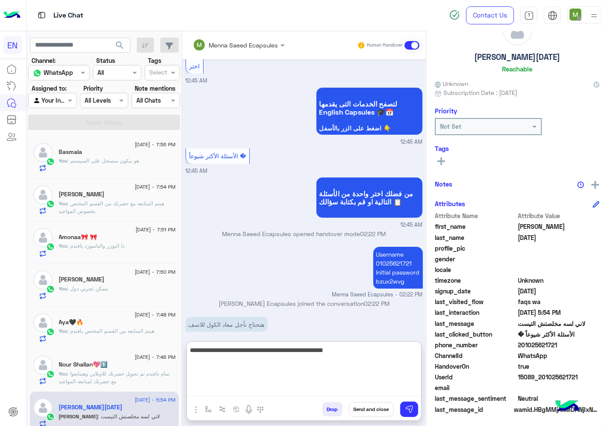
type textarea "**********"
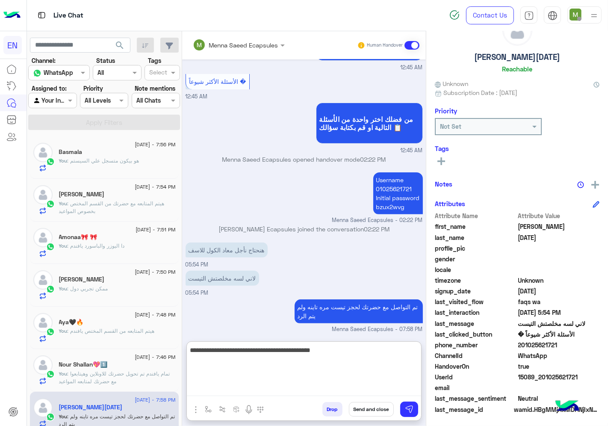
type textarea "**********"
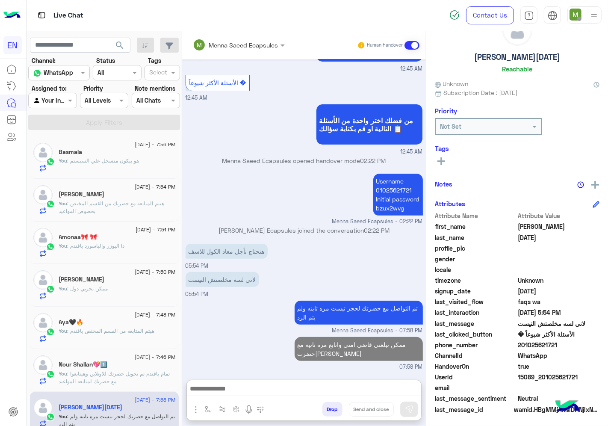
click at [60, 103] on div at bounding box center [52, 100] width 47 height 10
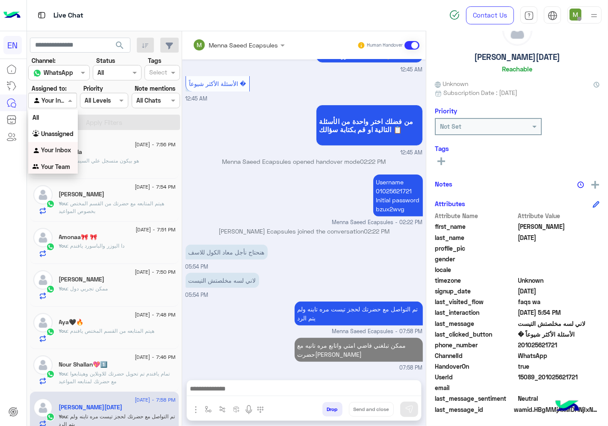
click at [59, 164] on b "Your Team" at bounding box center [55, 166] width 29 height 7
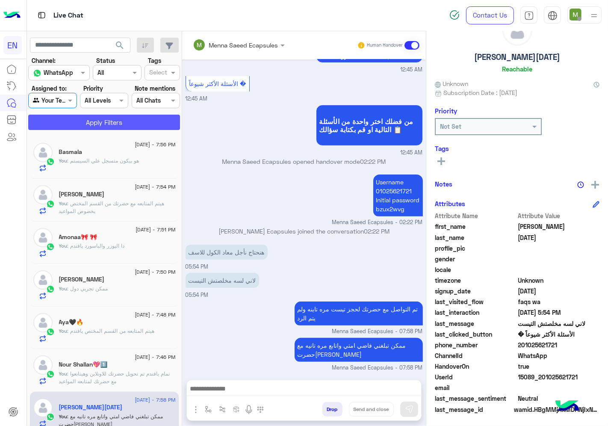
click at [97, 123] on button "Apply Filters" at bounding box center [104, 121] width 152 height 15
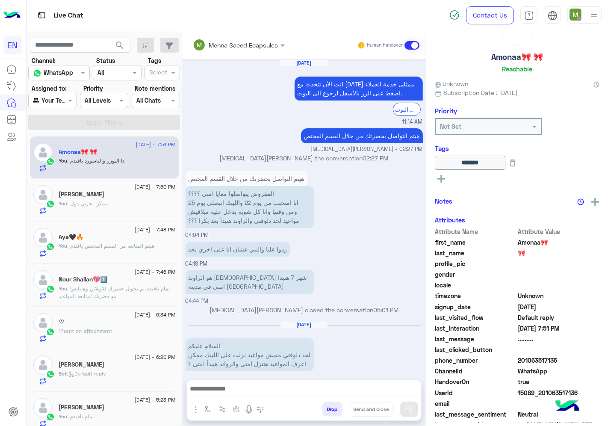
scroll to position [607, 0]
